Goal: Task Accomplishment & Management: Complete application form

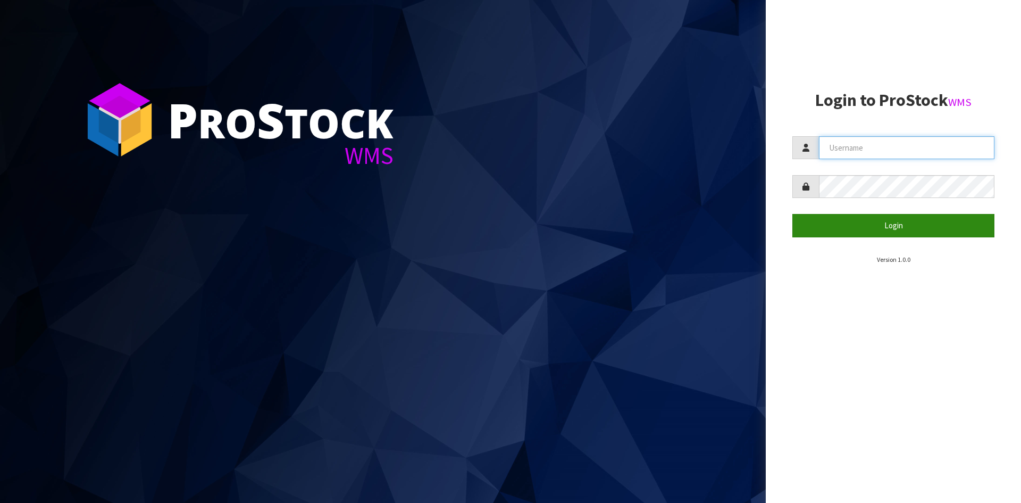
type input "YOURREFORMER"
drag, startPoint x: 811, startPoint y: 221, endPoint x: 455, endPoint y: 225, distance: 355.4
click at [811, 221] on button "Login" at bounding box center [894, 225] width 202 height 23
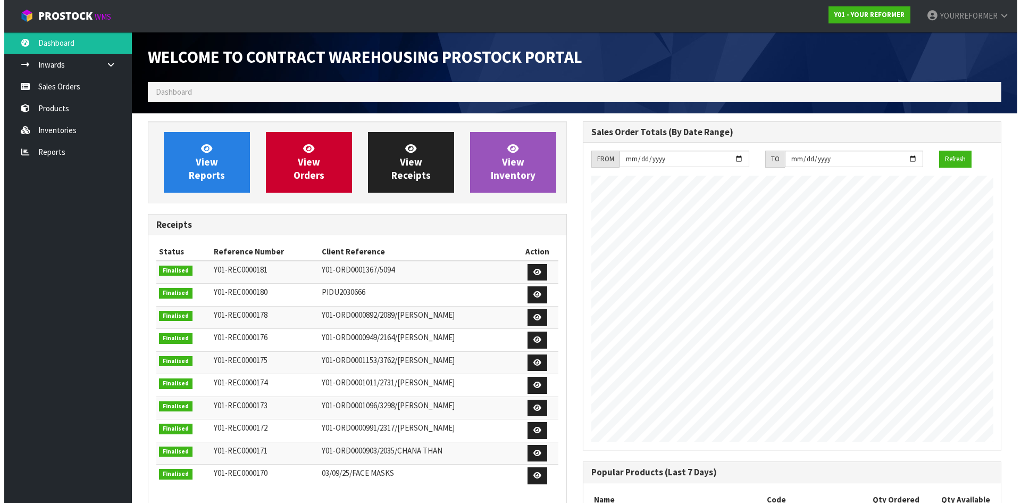
scroll to position [590, 435]
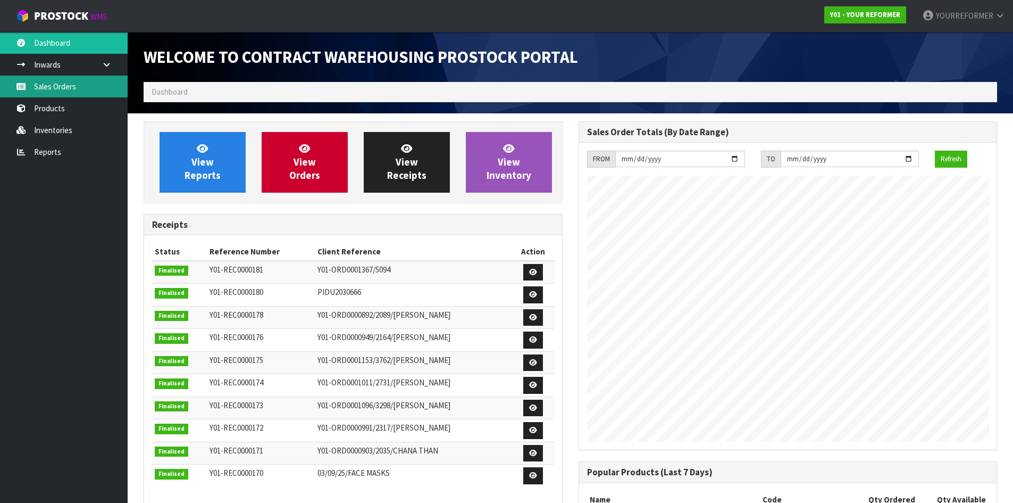
click at [59, 88] on link "Sales Orders" at bounding box center [64, 87] width 128 height 22
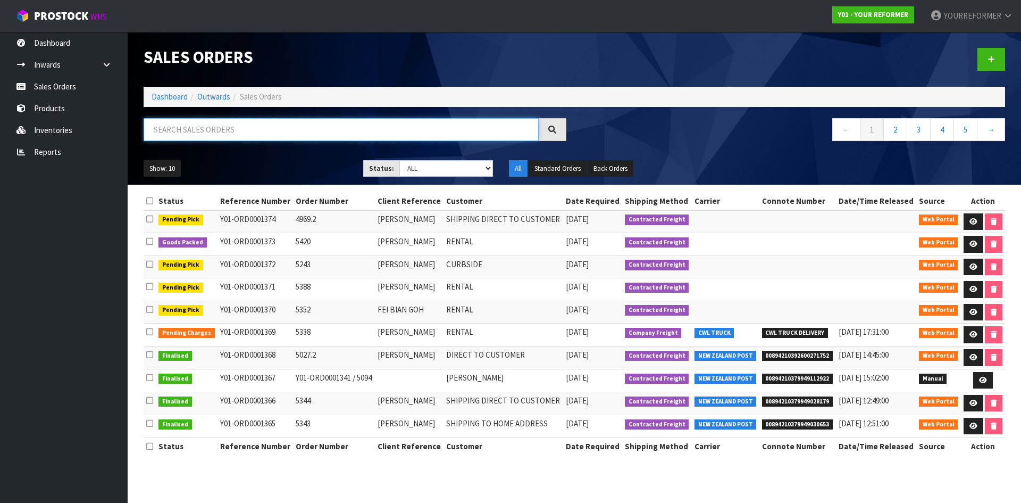
click at [219, 129] on input "text" at bounding box center [341, 129] width 395 height 23
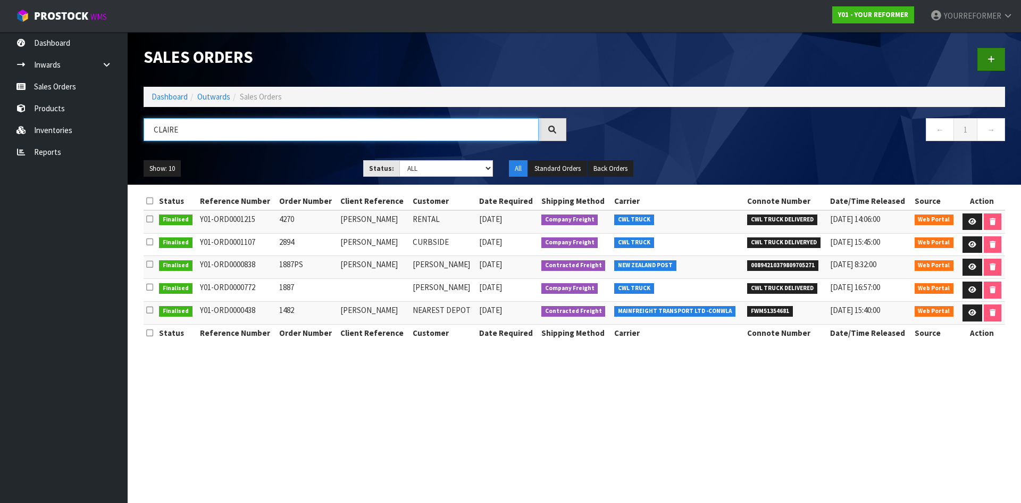
type input "CLAIRE"
click at [991, 58] on icon at bounding box center [991, 59] width 7 height 8
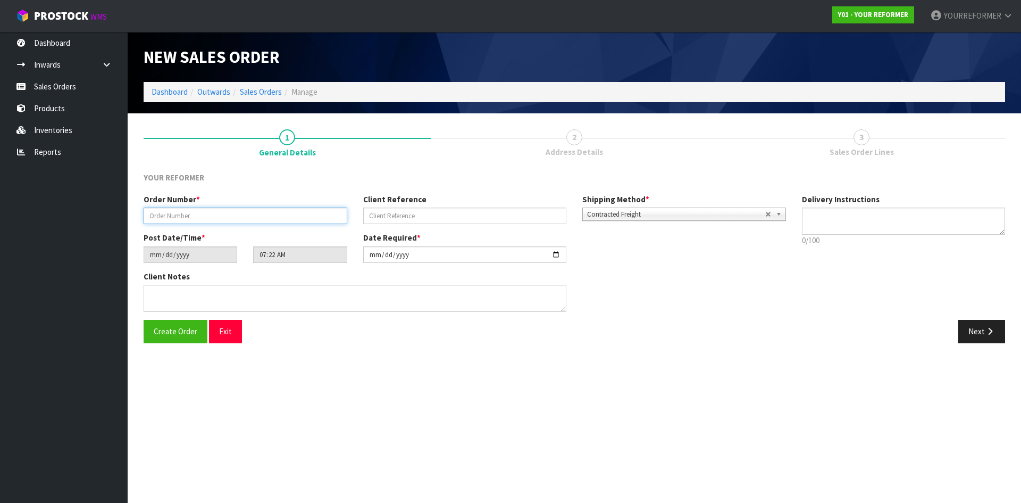
click at [207, 209] on input "text" at bounding box center [246, 215] width 204 height 16
paste input "5295"
type input "5295"
click at [384, 212] on input "text" at bounding box center [465, 215] width 204 height 16
paste input "[PERSON_NAME]"
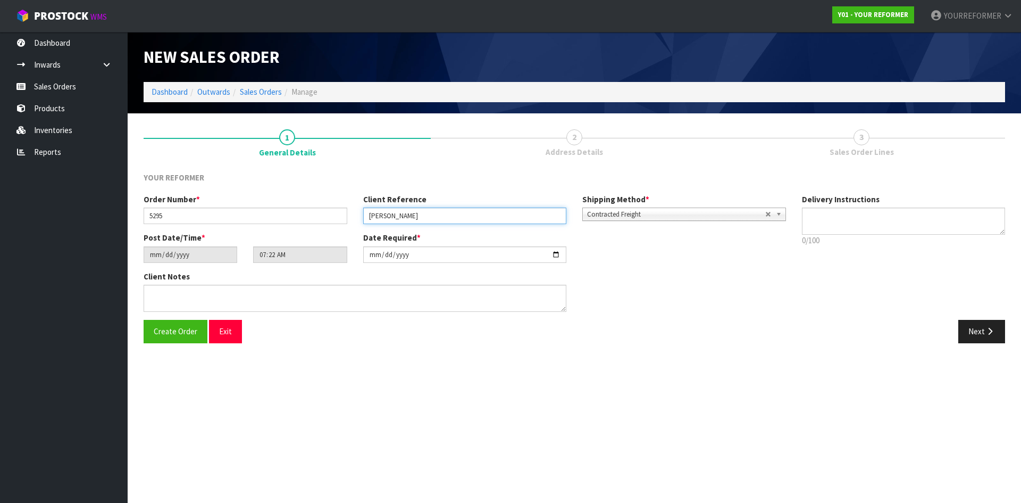
type input "[PERSON_NAME]"
click at [815, 218] on textarea at bounding box center [904, 220] width 204 height 27
click at [807, 219] on textarea at bounding box center [904, 220] width 204 height 27
drag, startPoint x: 830, startPoint y: 221, endPoint x: 832, endPoint y: 226, distance: 5.6
click at [831, 221] on textarea at bounding box center [904, 220] width 204 height 27
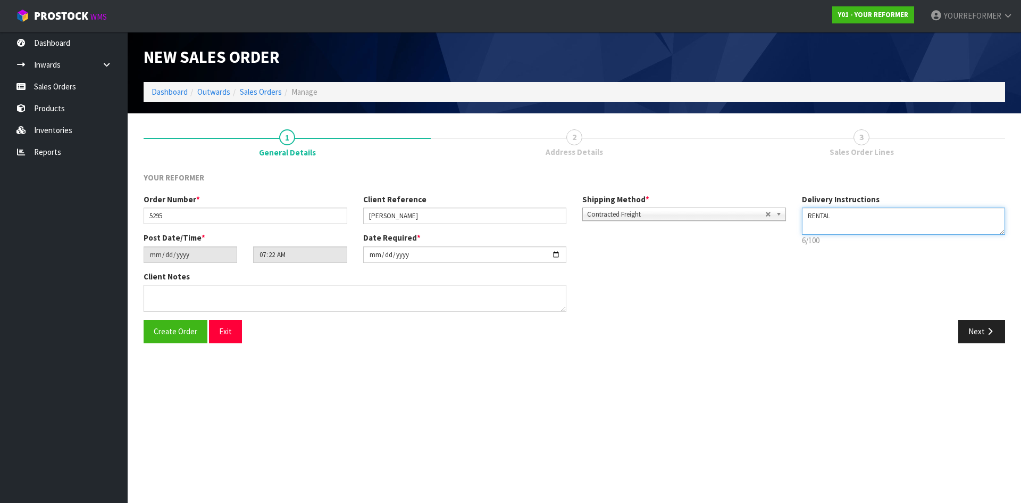
click at [833, 228] on textarea at bounding box center [904, 220] width 204 height 27
click at [817, 229] on textarea at bounding box center [904, 220] width 204 height 27
paste textarea "[PHONE_NUMBER]"
type textarea "RENTAL [PHONE_NUMBER]"
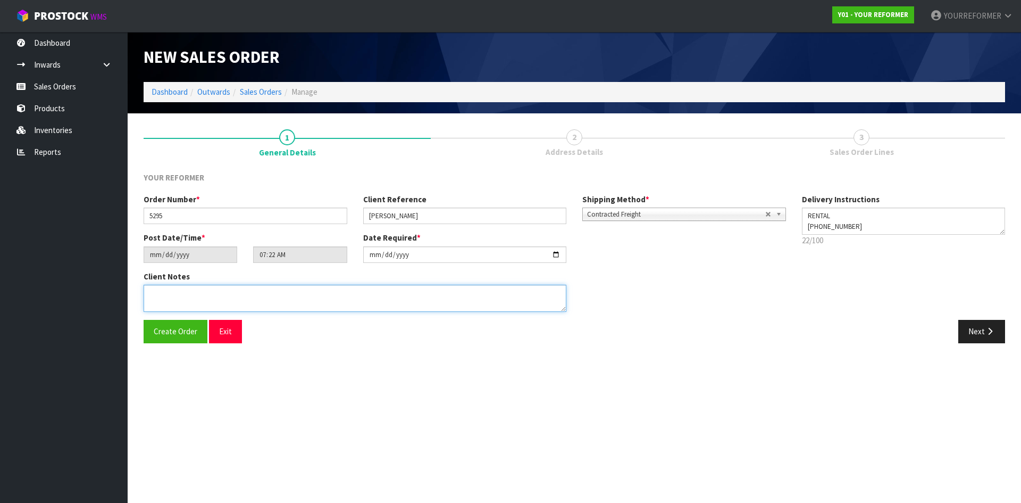
click at [314, 285] on textarea at bounding box center [355, 298] width 423 height 27
paste textarea "[PERSON_NAME] [STREET_ADDRESS] [PHONE_NUMBER]"
type textarea "[PERSON_NAME] [STREET_ADDRESS] [PHONE_NUMBER]"
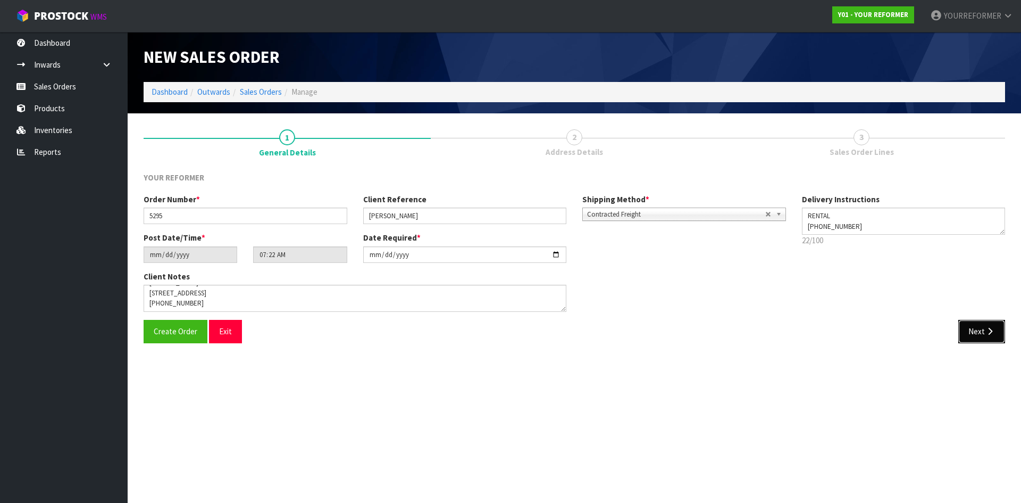
click at [976, 329] on button "Next" at bounding box center [982, 331] width 47 height 23
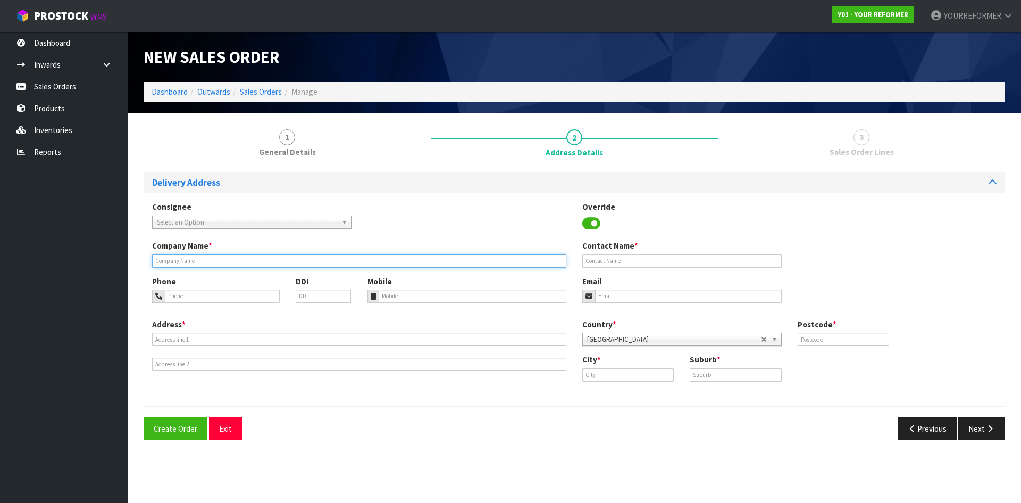
click at [209, 260] on input "text" at bounding box center [359, 260] width 414 height 13
type input "RENTAL"
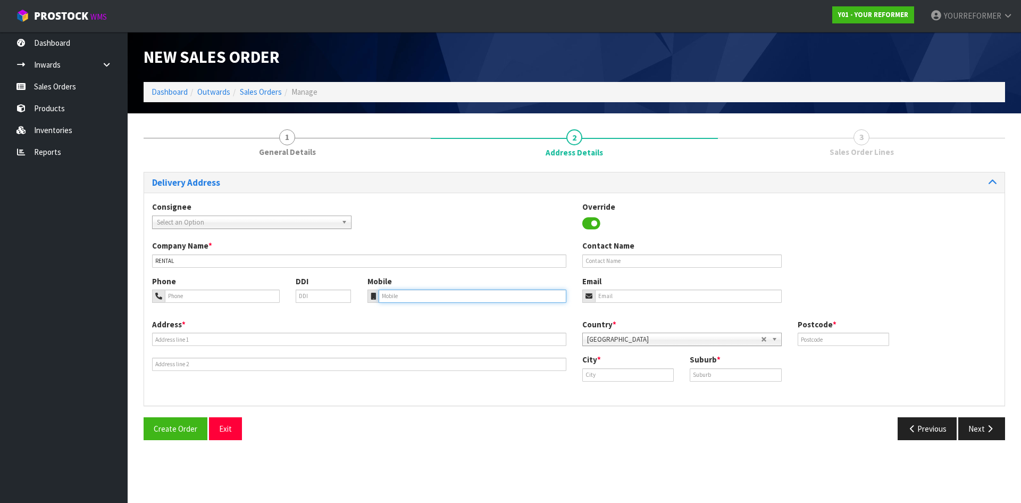
click at [391, 295] on input "tel" at bounding box center [473, 295] width 188 height 13
click at [404, 292] on input "tel" at bounding box center [473, 295] width 188 height 13
paste input "[PHONE_NUMBER]"
type input "[PHONE_NUMBER]"
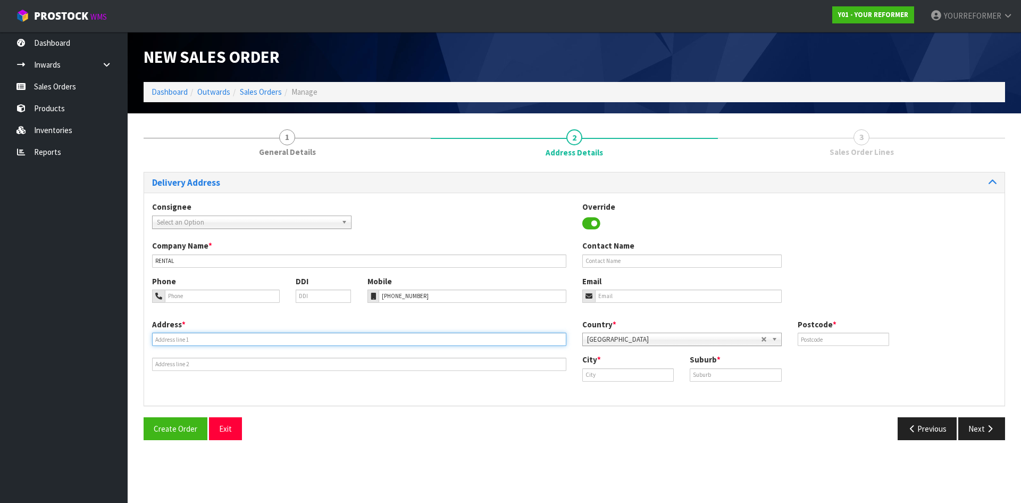
click at [176, 340] on input "text" at bounding box center [359, 339] width 414 height 13
paste input "[STREET_ADDRESS]"
type input "[STREET_ADDRESS]"
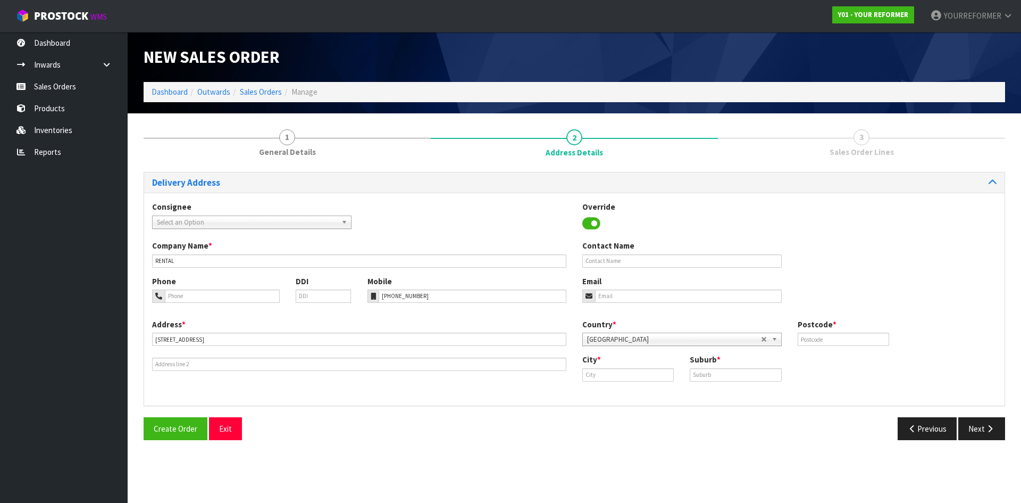
click at [618, 252] on div "Contact Name" at bounding box center [682, 253] width 215 height 27
click at [612, 261] on input "text" at bounding box center [683, 260] width 200 height 13
paste input "[PERSON_NAME]"
type input "[PERSON_NAME]"
drag, startPoint x: 616, startPoint y: 295, endPoint x: 164, endPoint y: 289, distance: 451.7
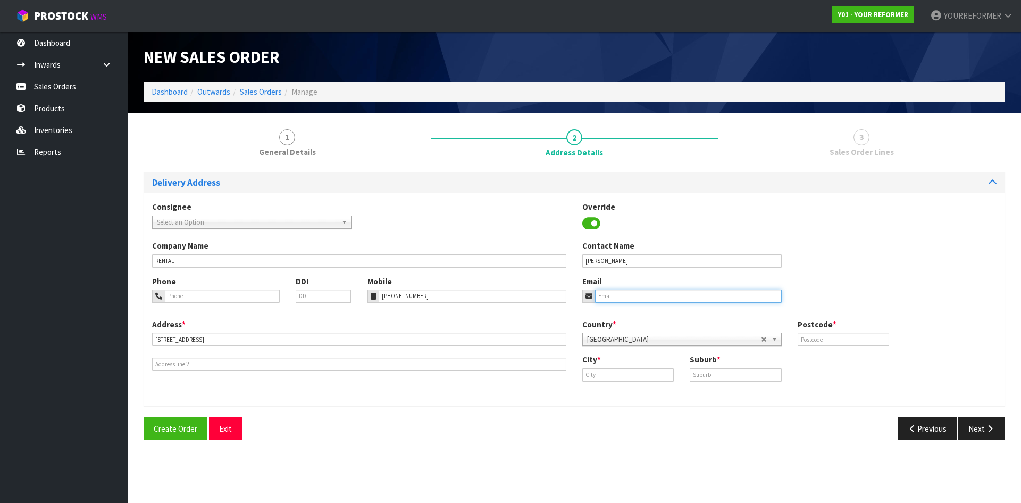
click at [616, 295] on input "email" at bounding box center [688, 295] width 187 height 13
click at [713, 302] on input "email" at bounding box center [688, 295] width 187 height 13
paste input "[EMAIL_ADDRESS][DOMAIN_NAME]"
type input "[EMAIL_ADDRESS][DOMAIN_NAME]"
drag, startPoint x: 838, startPoint y: 342, endPoint x: 798, endPoint y: 347, distance: 40.8
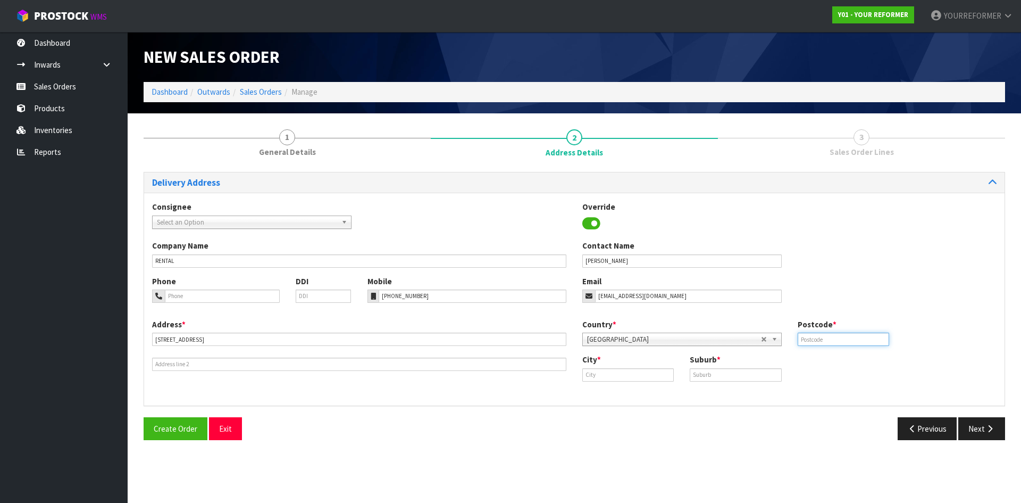
click at [836, 342] on input "text" at bounding box center [844, 339] width 92 height 13
paste input "0622"
type input "0622"
drag, startPoint x: 650, startPoint y: 376, endPoint x: 691, endPoint y: 380, distance: 40.7
click at [651, 375] on input "text" at bounding box center [629, 374] width 92 height 13
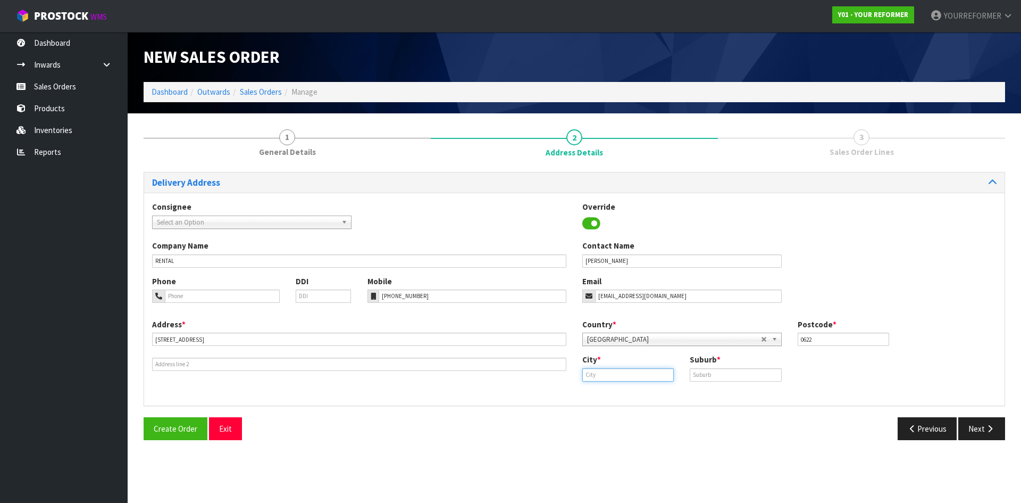
paste input "[GEOGRAPHIC_DATA]"
type input "[GEOGRAPHIC_DATA]"
drag, startPoint x: 625, startPoint y: 393, endPoint x: 707, endPoint y: 380, distance: 82.9
click at [627, 393] on link "[GEOGRAPHIC_DATA]" at bounding box center [632, 393] width 98 height 14
drag, startPoint x: 730, startPoint y: 378, endPoint x: 29, endPoint y: 344, distance: 702.0
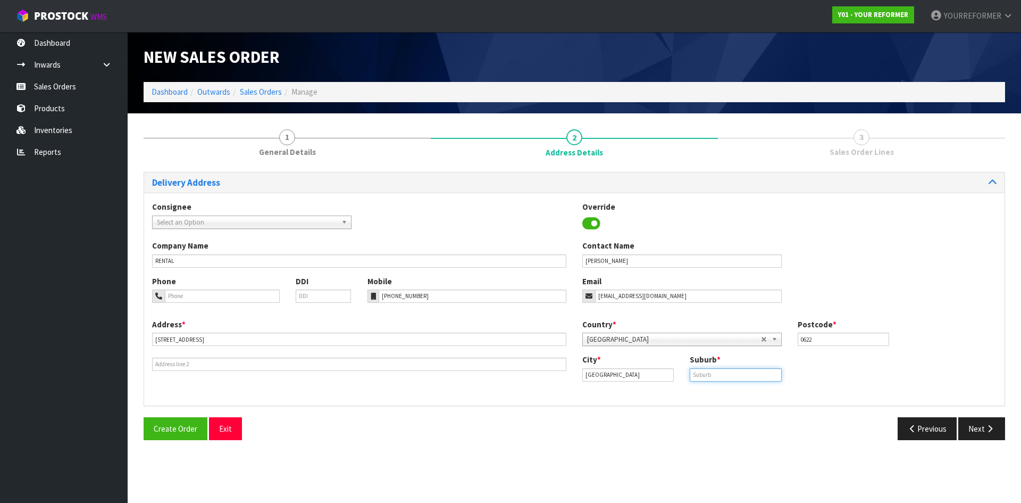
click at [712, 378] on input "text" at bounding box center [736, 374] width 92 height 13
drag, startPoint x: 737, startPoint y: 376, endPoint x: 798, endPoint y: 387, distance: 62.3
click at [737, 376] on input "text" at bounding box center [736, 374] width 92 height 13
paste input "HAURAKI"
type input "HAURAKI"
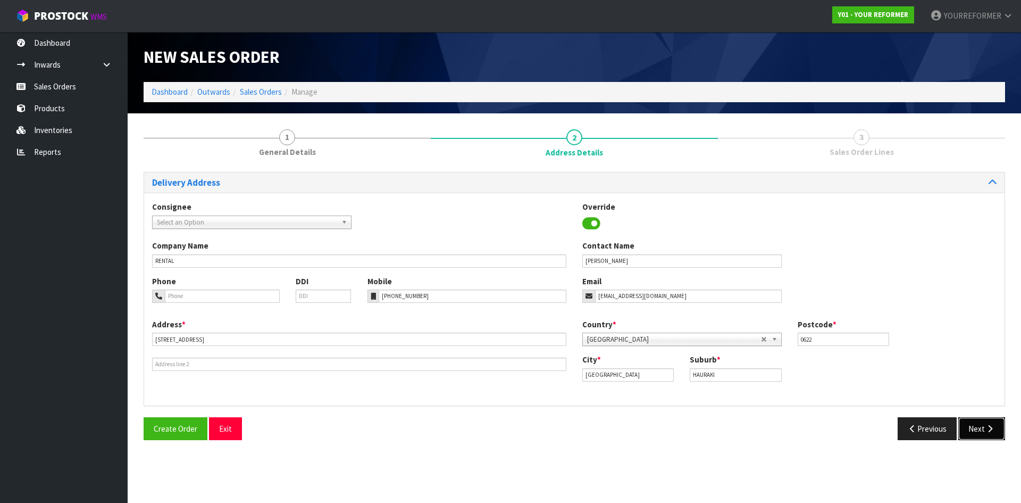
drag, startPoint x: 981, startPoint y: 439, endPoint x: 976, endPoint y: 436, distance: 5.8
click at [980, 439] on button "Next" at bounding box center [982, 428] width 47 height 23
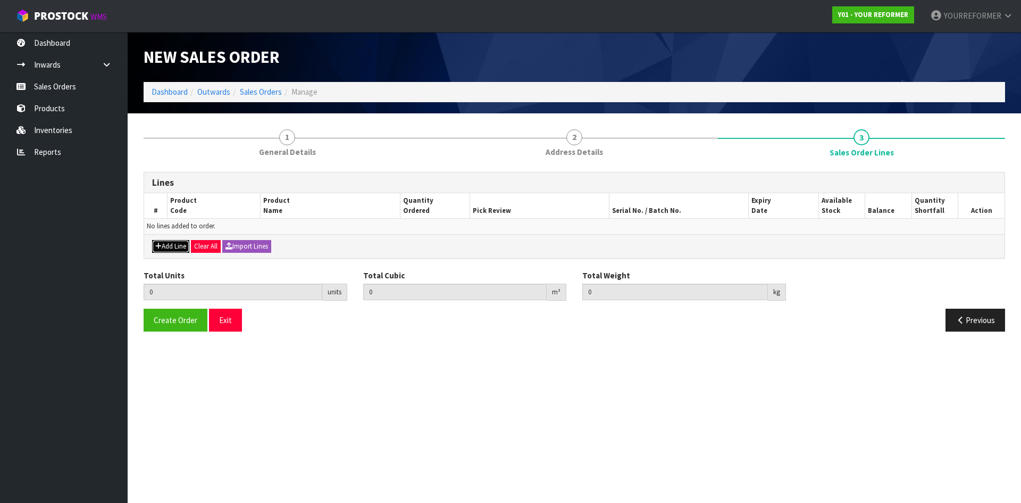
drag, startPoint x: 159, startPoint y: 242, endPoint x: 219, endPoint y: 243, distance: 59.6
click at [159, 243] on button "Add Line" at bounding box center [170, 246] width 37 height 13
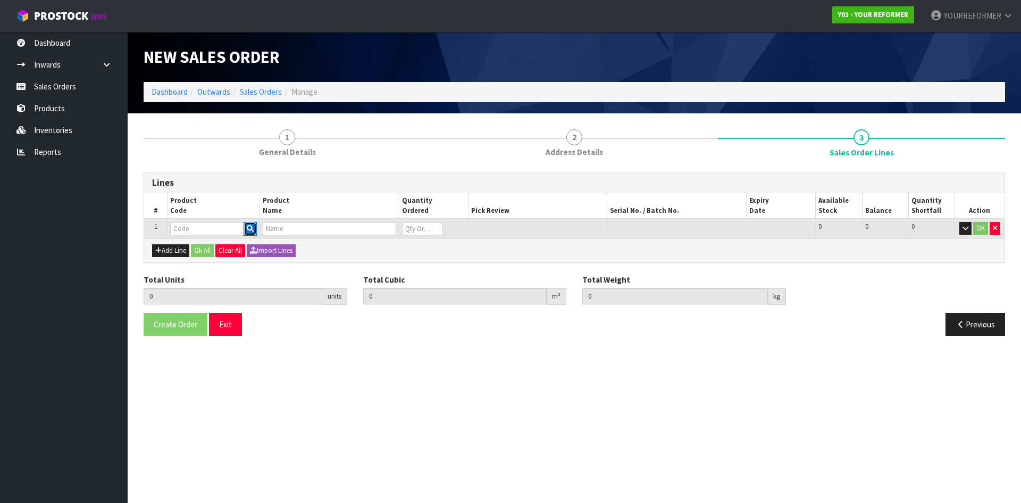
click at [256, 231] on button "button" at bounding box center [250, 229] width 13 height 14
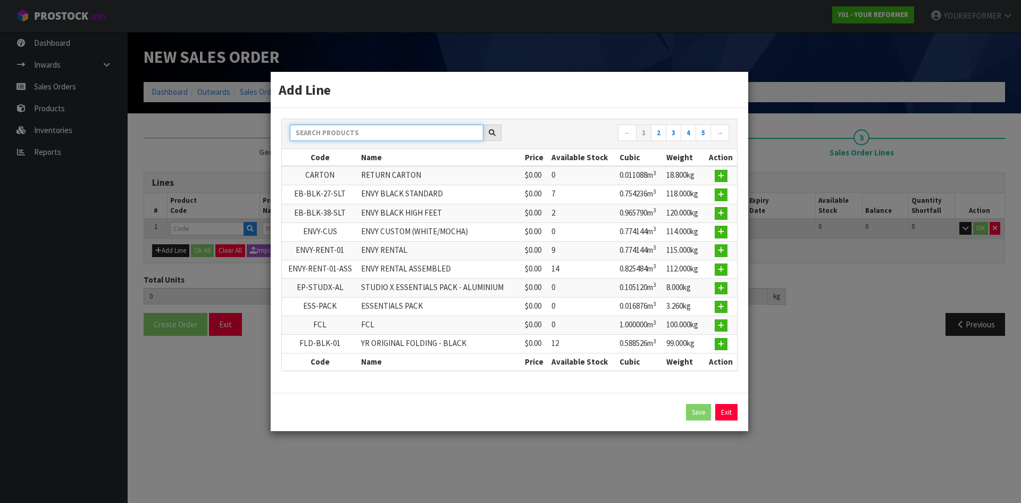
click at [321, 131] on input "text" at bounding box center [387, 132] width 194 height 16
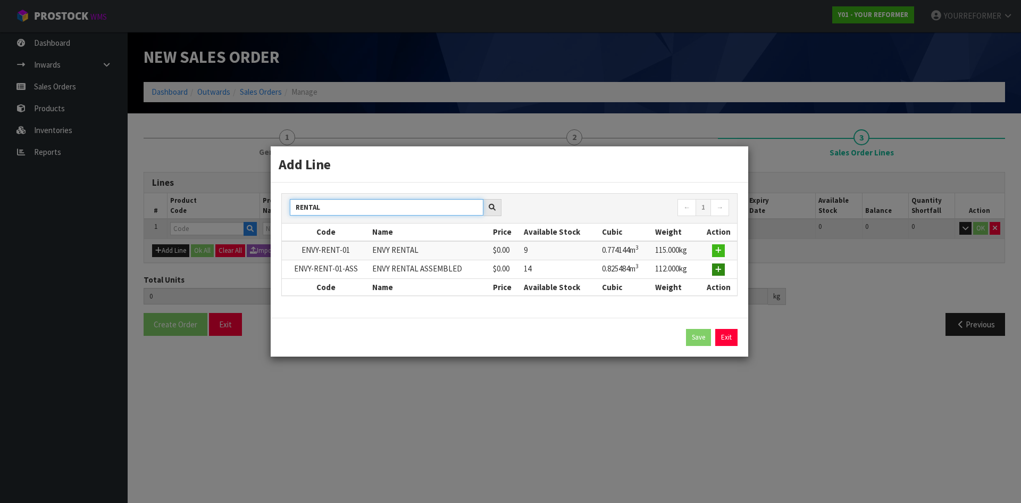
type input "RENTAL"
click at [722, 267] on icon "button" at bounding box center [719, 269] width 6 height 7
type input "0.000000"
type input "0.000"
type input "ENVY-RENT-01-ASS"
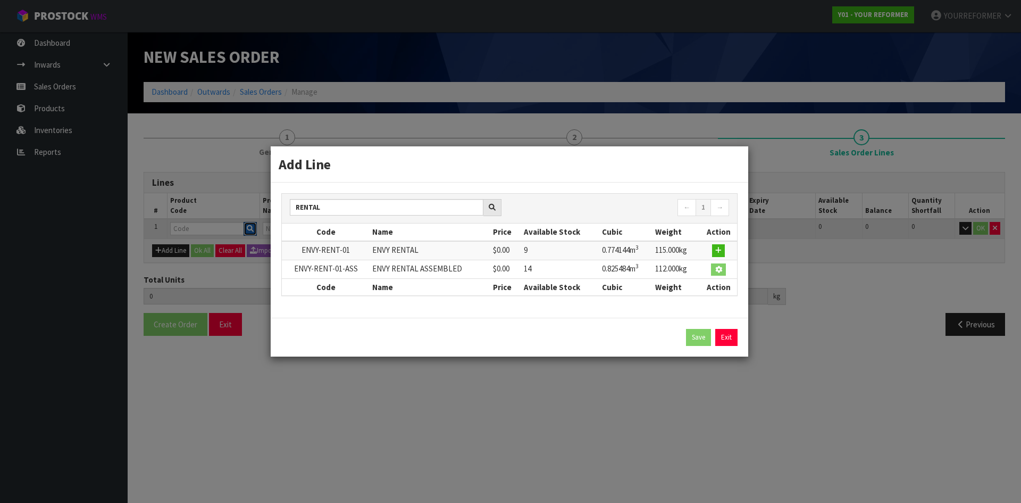
type input "ENVY RENTAL ASSEMBLED"
type input "0"
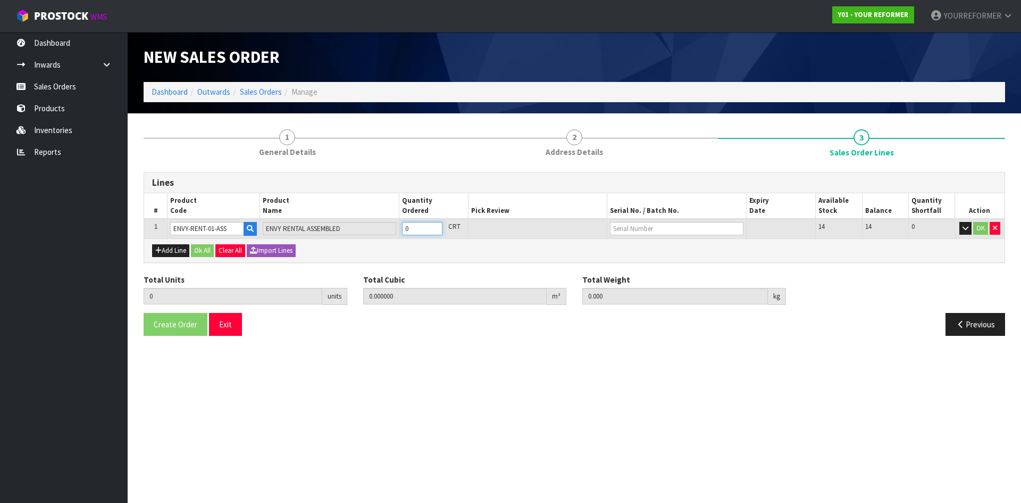
type input "1"
type input "0.825484"
type input "112"
type input "1"
click at [434, 226] on input "1" at bounding box center [422, 228] width 40 height 13
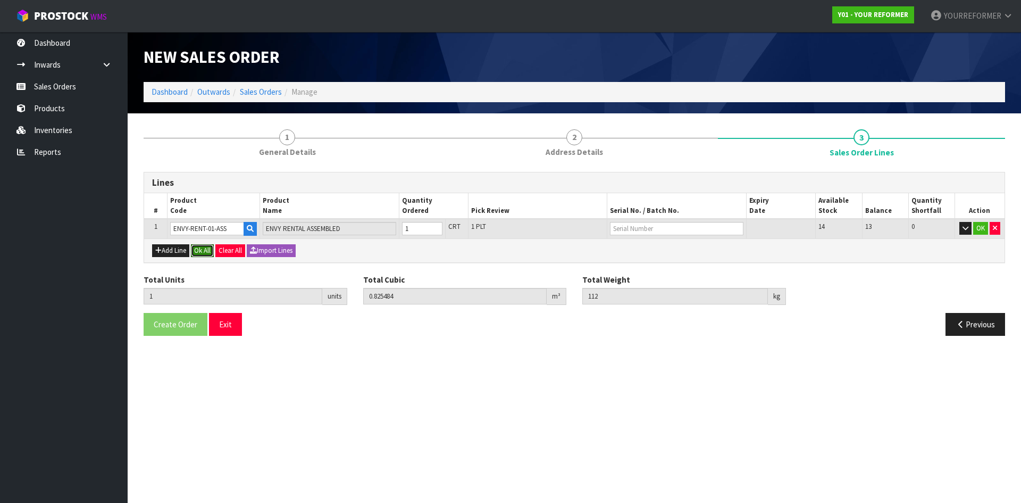
click at [209, 247] on button "Ok All" at bounding box center [202, 250] width 23 height 13
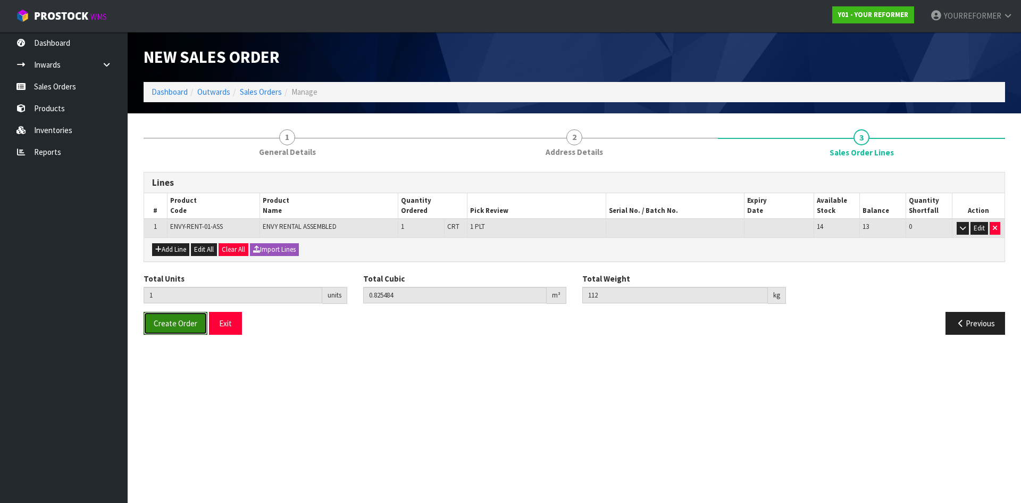
drag, startPoint x: 189, startPoint y: 320, endPoint x: 6, endPoint y: 310, distance: 183.9
click at [189, 321] on span "Create Order" at bounding box center [176, 323] width 44 height 10
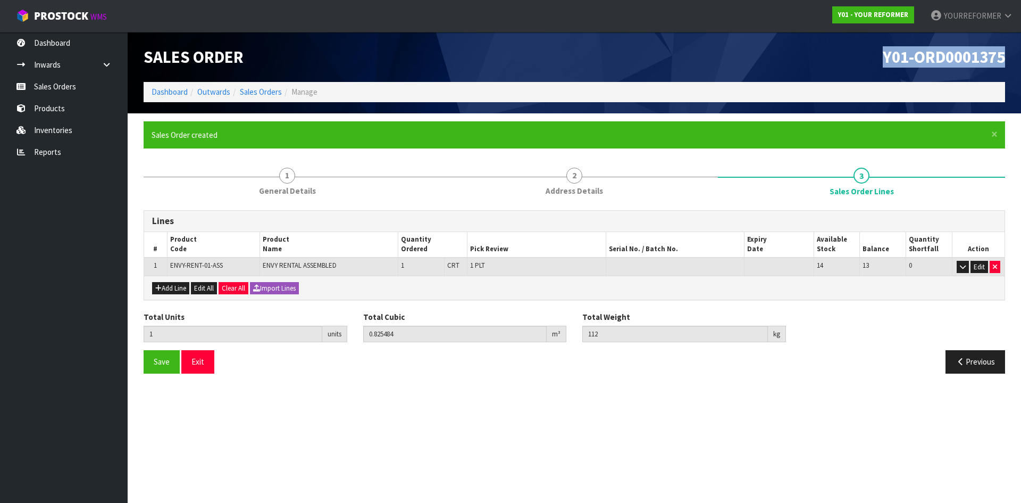
drag, startPoint x: 998, startPoint y: 55, endPoint x: 287, endPoint y: 156, distance: 717.8
click at [800, 54] on header "Sales Order Y01-ORD0001375 Dashboard Outwards Sales Orders Manage" at bounding box center [575, 72] width 894 height 81
copy span "Y01-ORD0001375"
click at [61, 90] on link "Sales Orders" at bounding box center [64, 87] width 128 height 22
